Goal: Find specific page/section: Find specific page/section

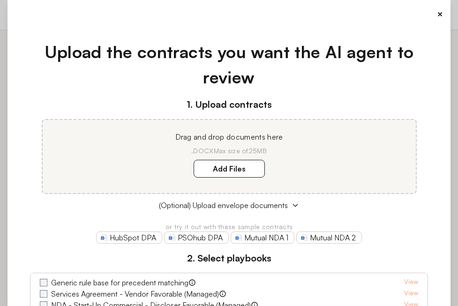
click at [438, 15] on button "×" at bounding box center [440, 13] width 6 height 13
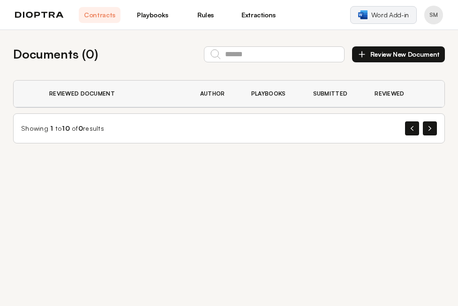
click at [379, 18] on span "Word Add-in" at bounding box center [389, 14] width 37 height 9
click at [376, 16] on span "Word Add-in" at bounding box center [389, 14] width 37 height 9
click at [383, 15] on span "Word Add-in" at bounding box center [389, 14] width 37 height 9
click at [381, 20] on link "Word Add-in" at bounding box center [383, 15] width 67 height 18
click at [365, 17] on img at bounding box center [362, 14] width 9 height 9
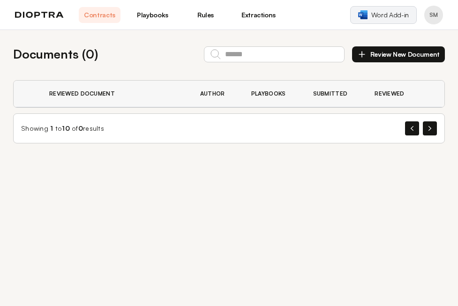
click at [381, 15] on span "Word Add-in" at bounding box center [389, 14] width 37 height 9
click at [387, 16] on span "Word Add-in" at bounding box center [389, 14] width 37 height 9
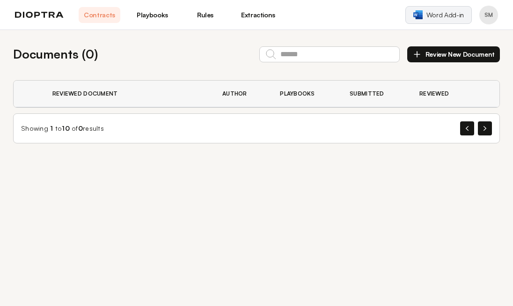
click at [433, 23] on link "Word Add-in" at bounding box center [439, 15] width 67 height 18
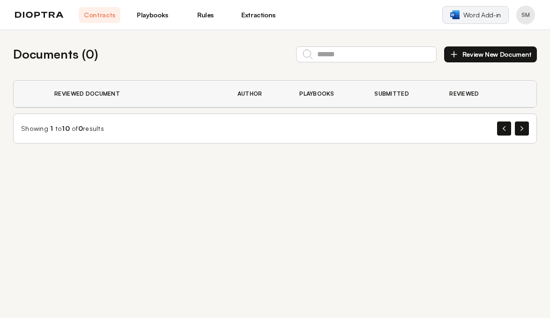
click at [457, 14] on span "Word Add-in" at bounding box center [481, 14] width 37 height 9
click at [457, 19] on button "Profile menu" at bounding box center [525, 15] width 19 height 19
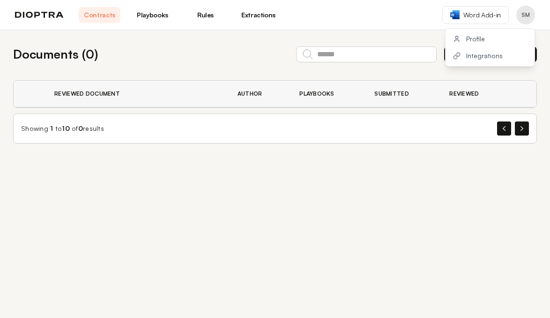
click at [390, 13] on header "Contracts Playbooks Rules Extractions Word Add-in SM Profile Integrations" at bounding box center [275, 15] width 550 height 30
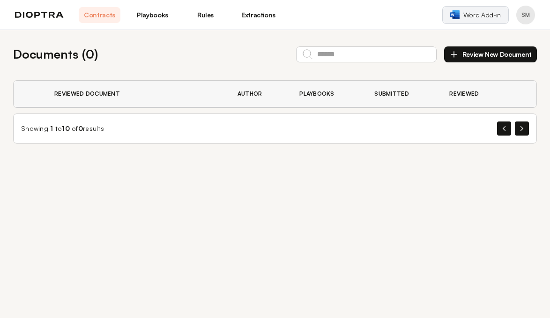
click at [457, 13] on link "Word Add-in" at bounding box center [475, 15] width 67 height 18
